Goal: Navigation & Orientation: Understand site structure

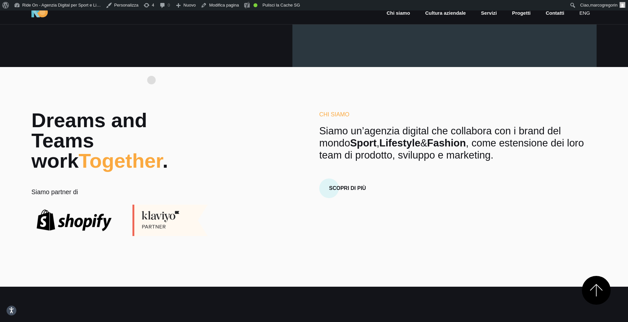
scroll to position [266, 0]
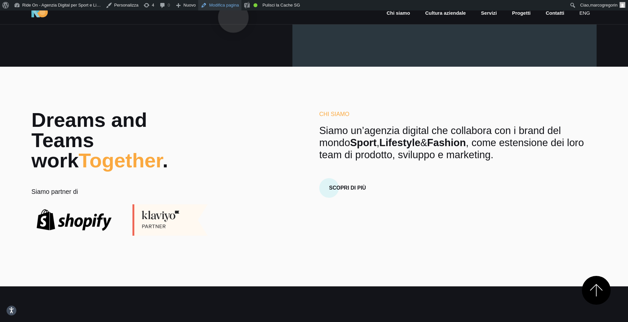
click at [234, 7] on link "Modifica pagina" at bounding box center [219, 5] width 43 height 10
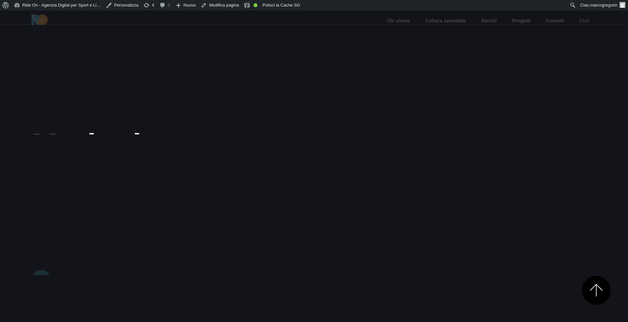
scroll to position [266, 0]
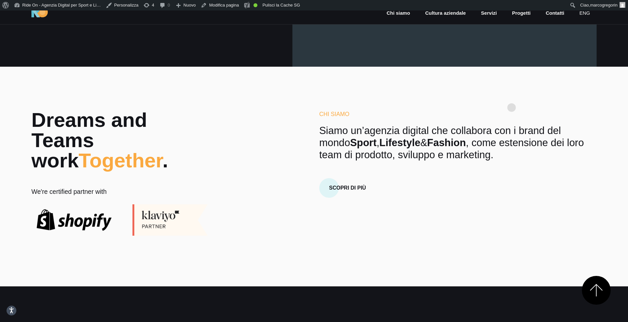
click at [514, 95] on section "Dreams and Teams work Together . We're certified partner with Chi Siamo Siamo u…" at bounding box center [314, 177] width 628 height 220
click at [292, 153] on div "Dreams and Teams work Together . We're certified partner with Chi Siamo Siamo u…" at bounding box center [314, 173] width 576 height 126
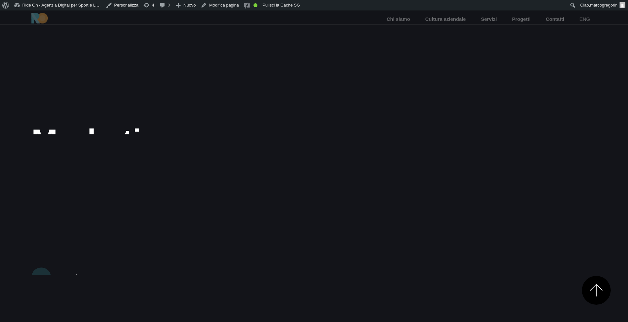
scroll to position [266, 0]
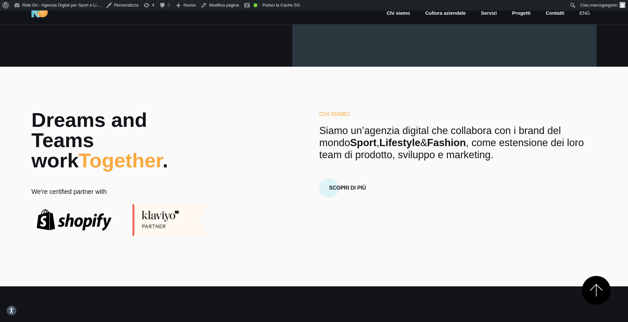
click at [292, 153] on div "Dreams and Teams work Together . We're certified partner with Chi Siamo Siamo u…" at bounding box center [314, 173] width 576 height 126
click at [300, 5] on link "Pulisci la Cache SG" at bounding box center [281, 5] width 43 height 10
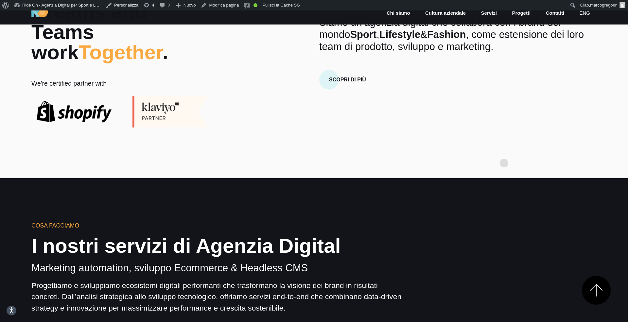
scroll to position [279, 0]
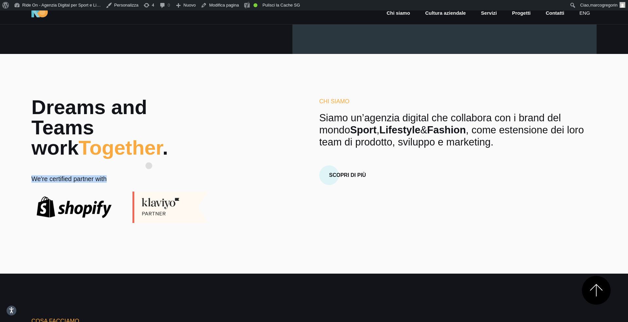
drag, startPoint x: 17, startPoint y: 155, endPoint x: 149, endPoint y: 155, distance: 132.2
click at [149, 155] on div "Dreams and Teams work Together . We're certified partner with Chi Siamo Siamo u…" at bounding box center [314, 160] width 628 height 126
copy h5 "We're certified partner with"
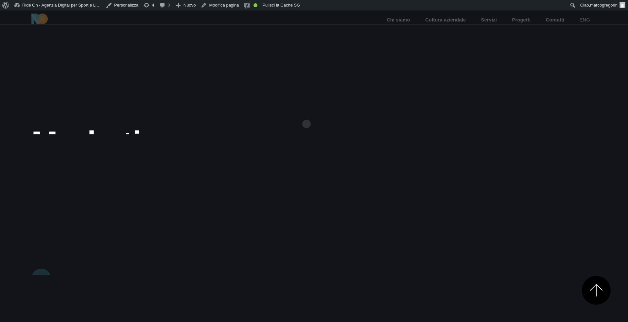
scroll to position [279, 0]
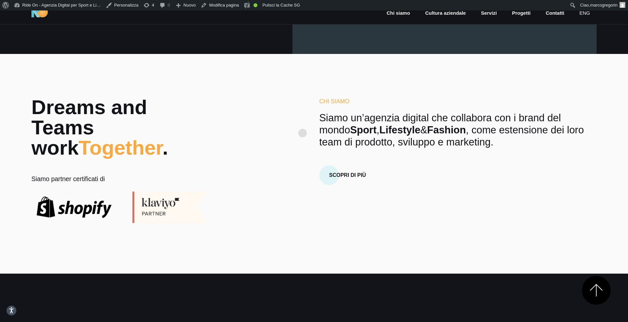
click at [346, 109] on div "Chi Siamo Siamo un’agenzia digital che collabora con i brand del mondo Sport , …" at bounding box center [458, 141] width 278 height 88
click at [386, 112] on p "Siamo un’agenzia digital che collabora con i brand del mondo Sport , Lifestyle …" at bounding box center [458, 130] width 278 height 36
click at [417, 121] on p "Siamo un’agenzia digital che collabora con i brand del mondo Sport , Lifestyle …" at bounding box center [458, 130] width 278 height 36
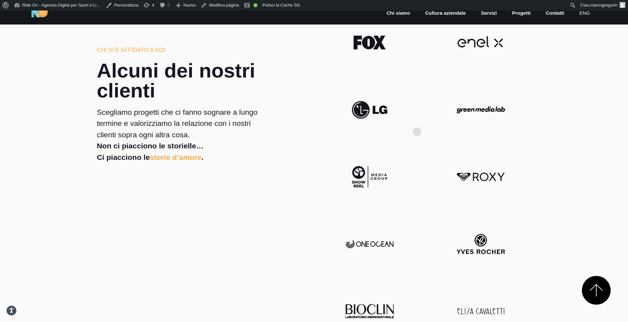
scroll to position [1541, 0]
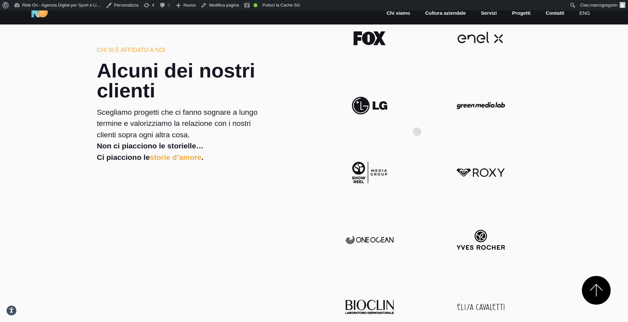
click at [417, 139] on div at bounding box center [369, 172] width 101 height 67
